Goal: Information Seeking & Learning: Learn about a topic

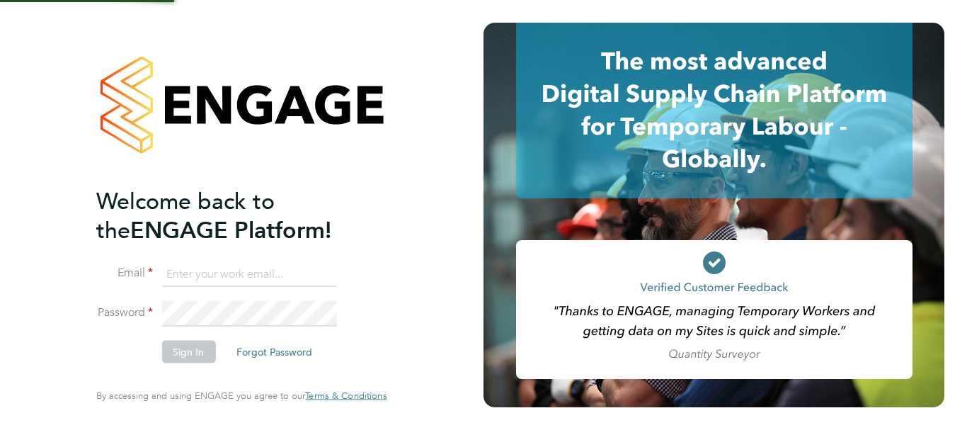
type input "philip.tedstone@conceptresources.co.uk"
click at [181, 355] on button "Sign In" at bounding box center [188, 352] width 54 height 23
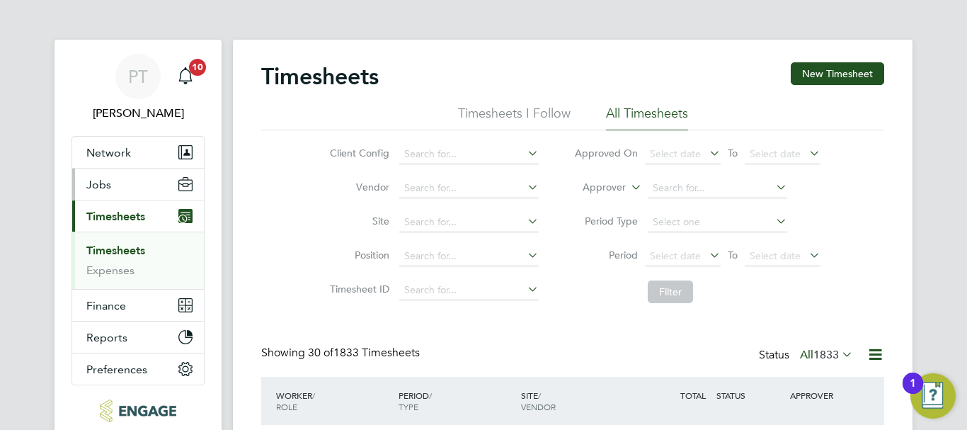
click at [110, 190] on span "Jobs" at bounding box center [98, 184] width 25 height 13
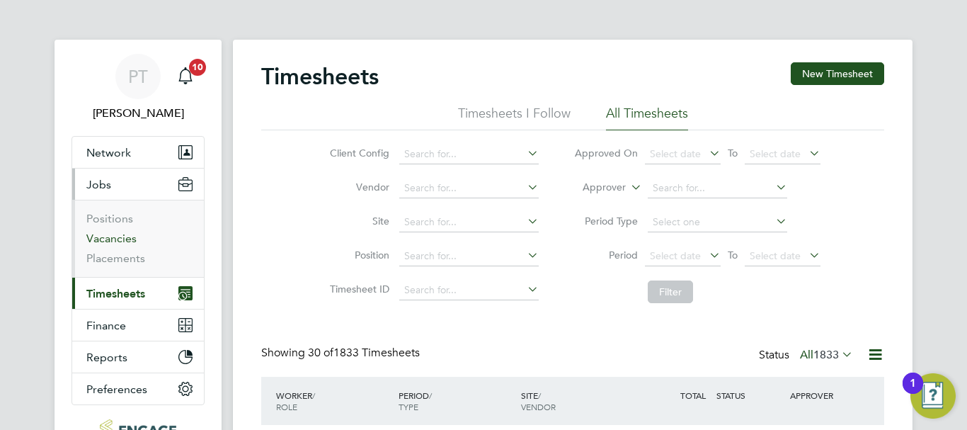
click at [117, 240] on link "Vacancies" at bounding box center [111, 237] width 50 height 13
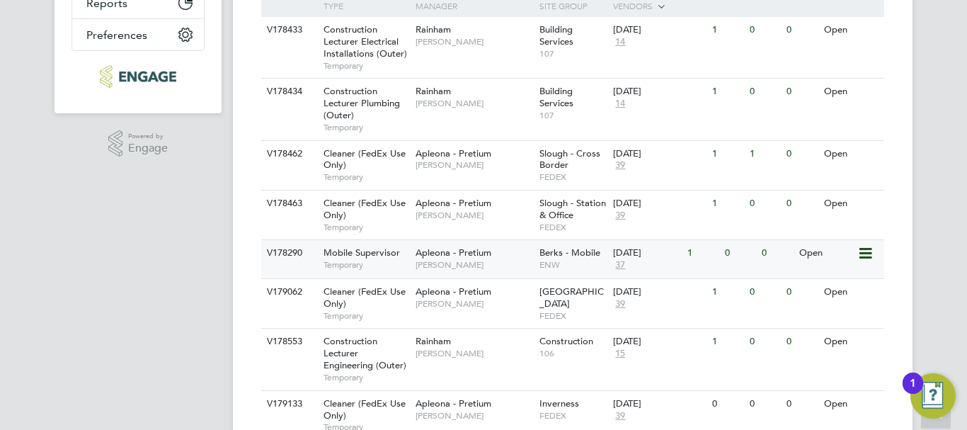
click at [816, 249] on div "Open" at bounding box center [827, 253] width 62 height 26
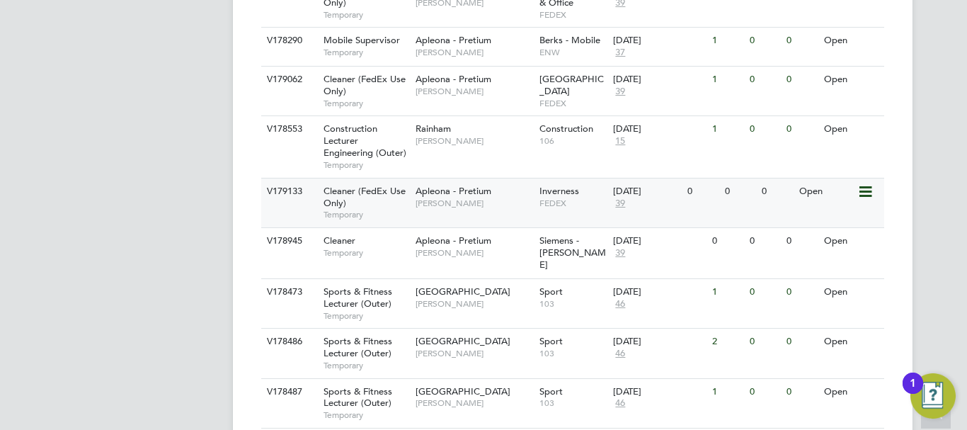
click at [469, 199] on span "Suzanne Bell" at bounding box center [474, 203] width 117 height 11
click at [807, 244] on div "Open" at bounding box center [827, 241] width 62 height 26
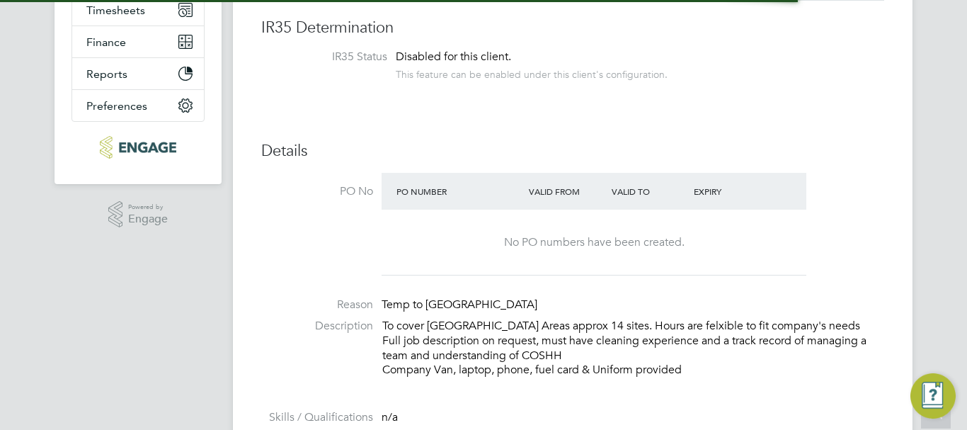
scroll to position [42, 99]
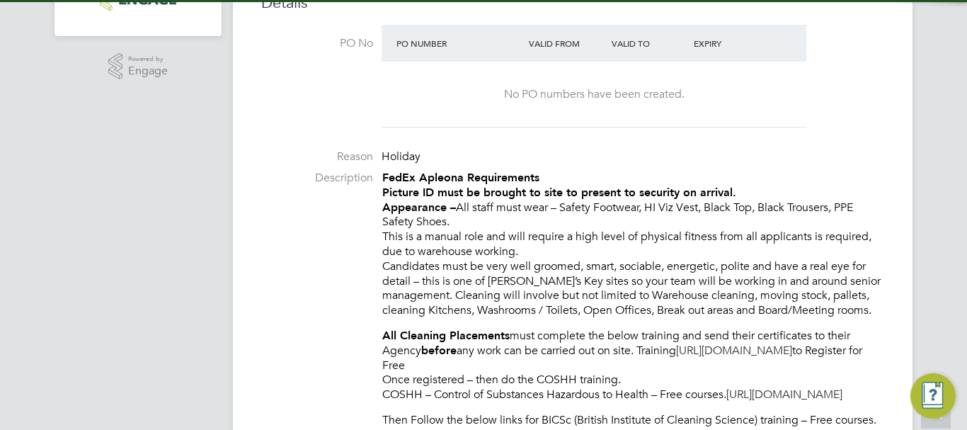
scroll to position [42, 99]
